Goal: Find specific page/section: Find specific page/section

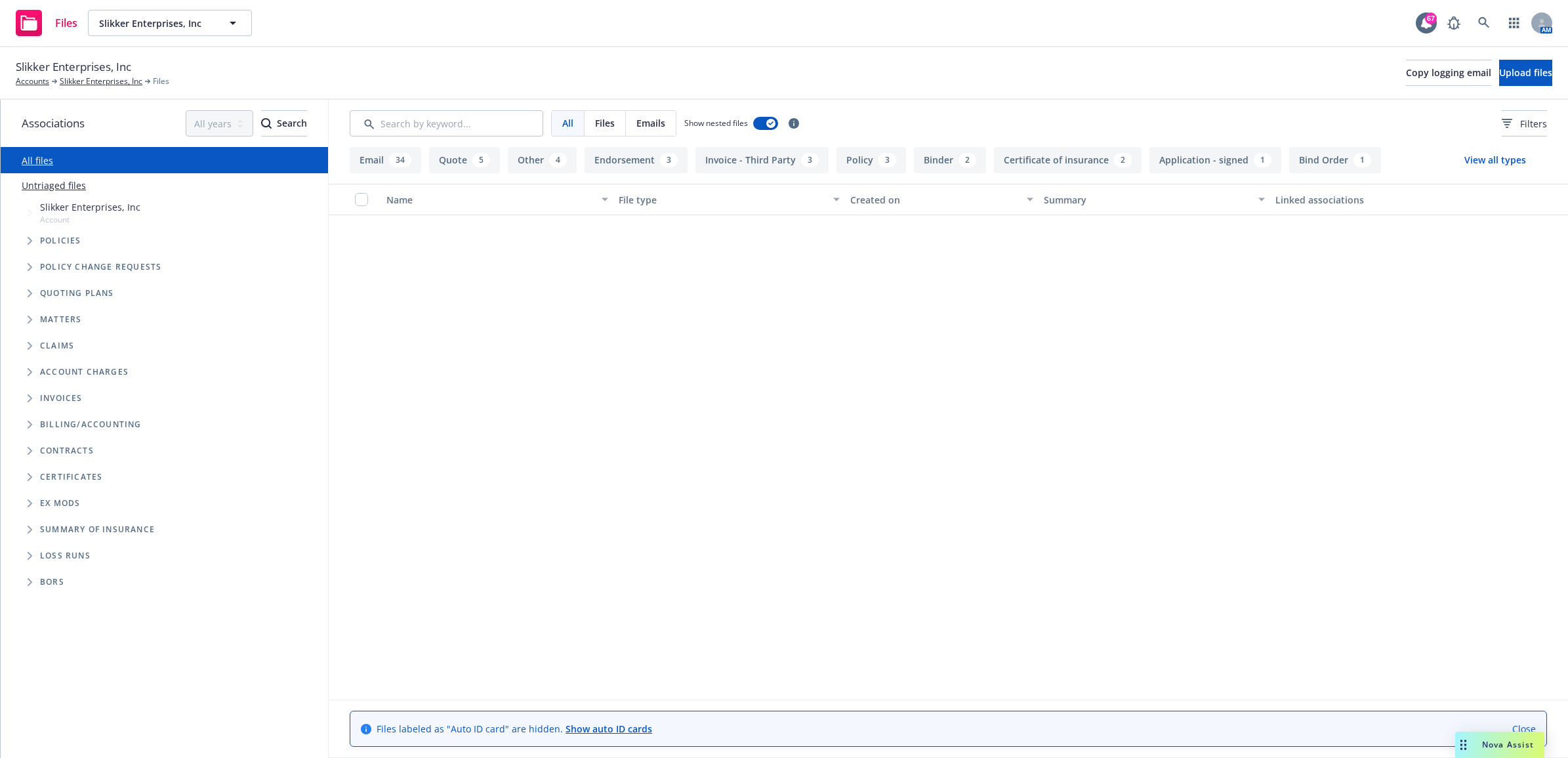
scroll to position [902, 0]
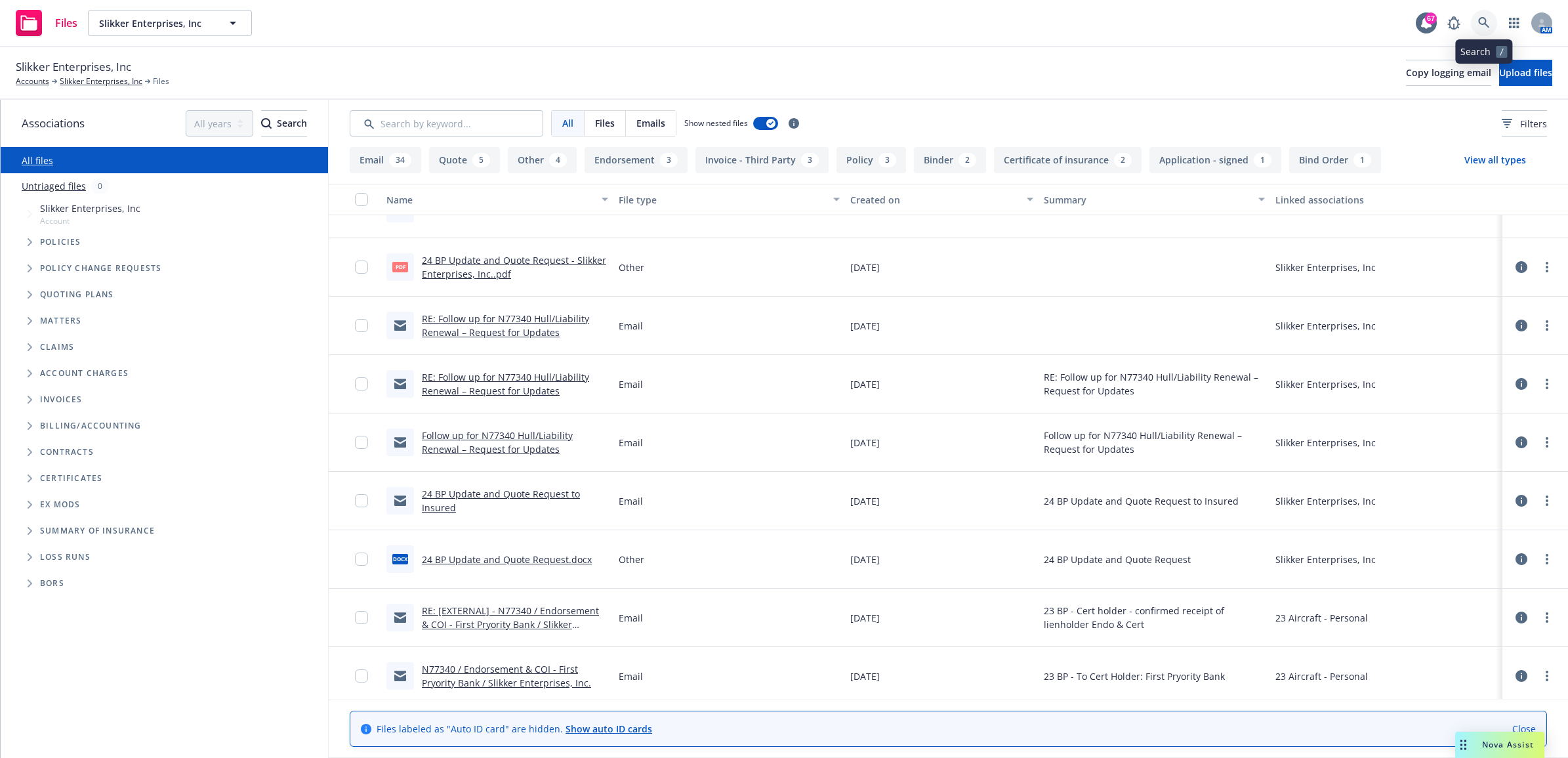
click at [1495, 24] on link at bounding box center [1484, 22] width 26 height 26
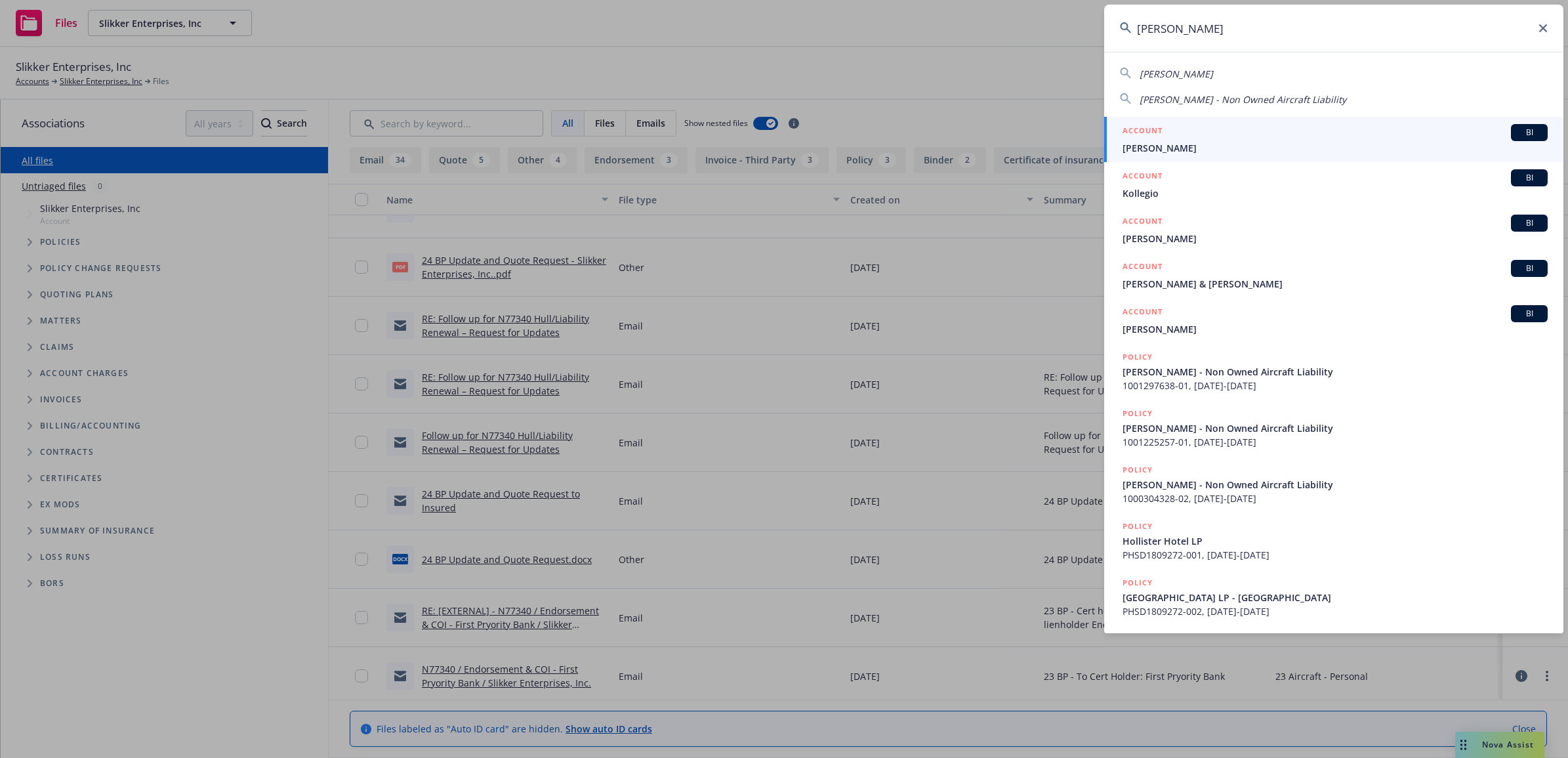
type input "kolli"
click at [1173, 143] on span "[PERSON_NAME]" at bounding box center [1335, 148] width 425 height 13
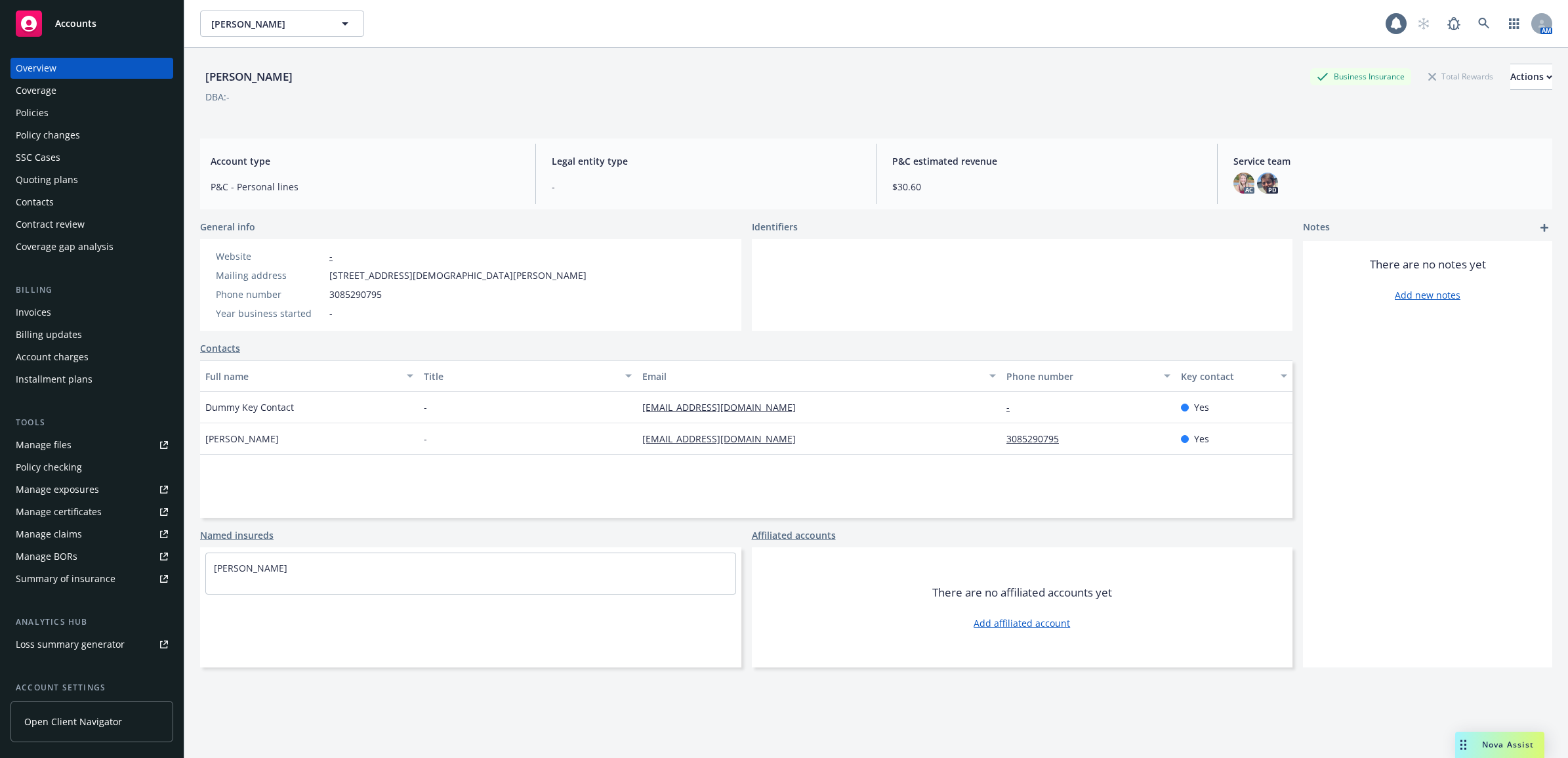
click at [72, 111] on div "Policies" at bounding box center [92, 113] width 152 height 21
